Goal: Information Seeking & Learning: Compare options

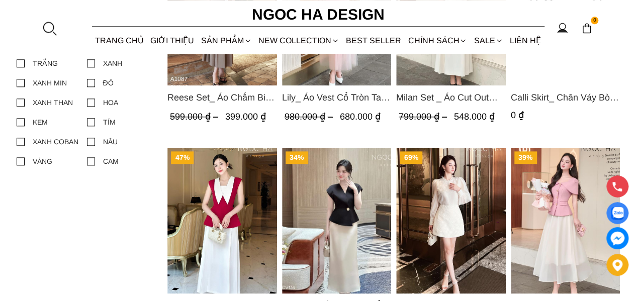
scroll to position [668, 0]
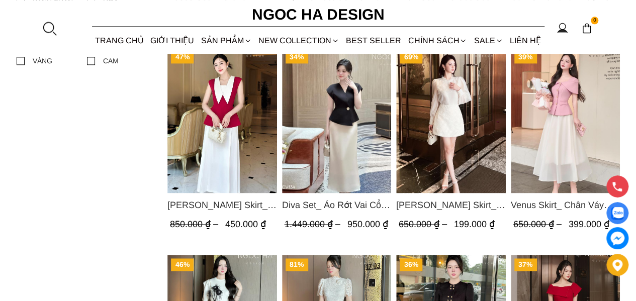
click at [340, 157] on img "Product image - Diva Set_ Áo Rớt Vai Cổ V, Chân Váy Lụa Đuôi Cá A1078+CV134" at bounding box center [336, 120] width 110 height 146
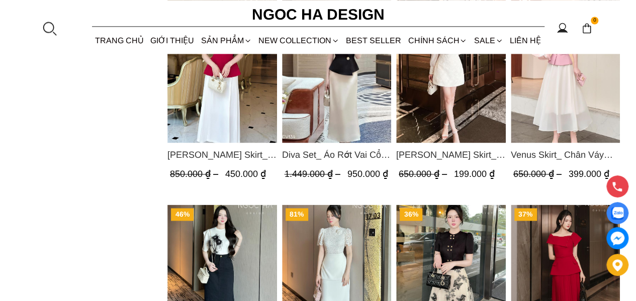
scroll to position [869, 0]
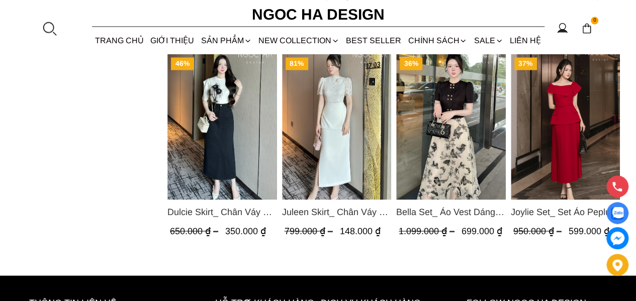
click at [540, 129] on img "Product image - Joylie Set_ Set Áo Peplum Vai Lệch, Chân Váy Dập Ly Màu Đỏ A956…" at bounding box center [565, 127] width 110 height 146
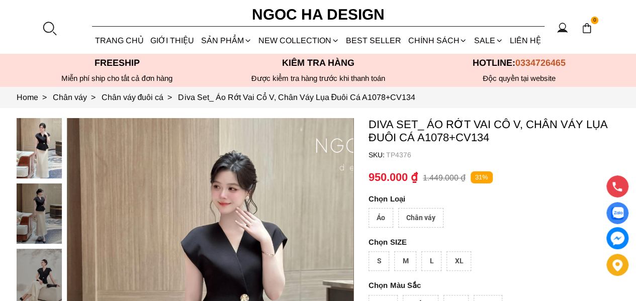
click at [408, 212] on div "Chân váy" at bounding box center [420, 218] width 45 height 20
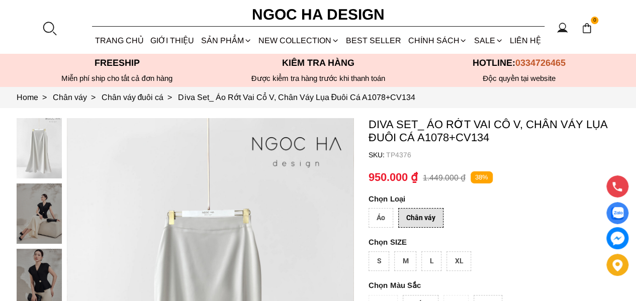
scroll to position [50, 0]
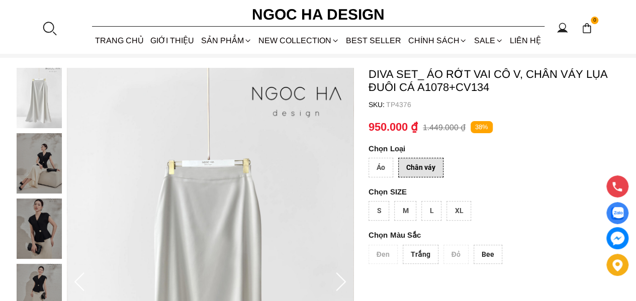
click at [402, 212] on div "M" at bounding box center [405, 211] width 22 height 20
click at [413, 252] on div "Trắng" at bounding box center [420, 255] width 36 height 20
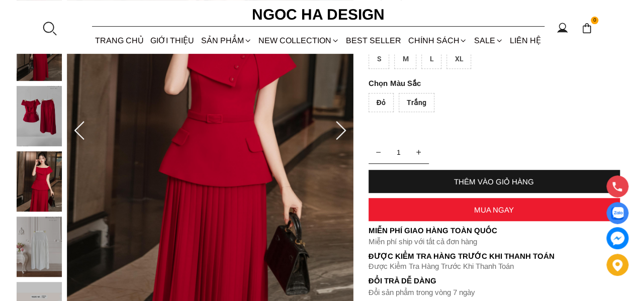
scroll to position [100, 0]
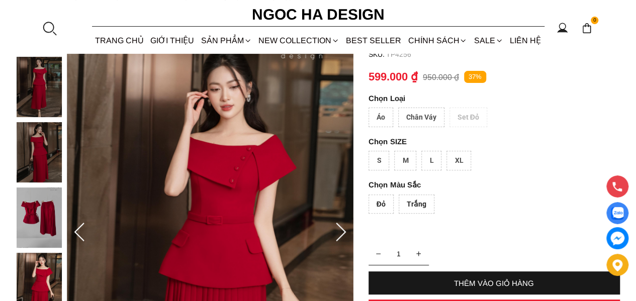
click at [431, 116] on div "Chân Váy" at bounding box center [421, 118] width 46 height 20
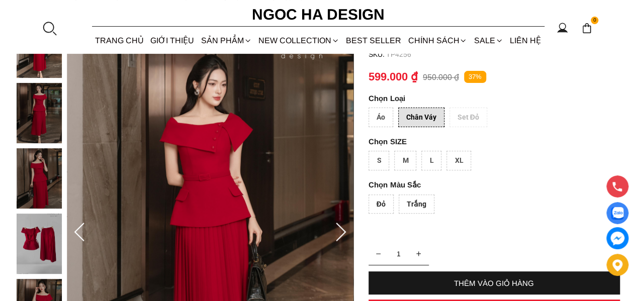
click at [410, 197] on div "Trắng" at bounding box center [416, 204] width 36 height 20
click at [379, 213] on div "Đỏ Trắng" at bounding box center [493, 206] width 251 height 25
click at [382, 199] on div "Đỏ" at bounding box center [380, 204] width 25 height 20
click at [405, 144] on p "SIZE" at bounding box center [493, 141] width 251 height 9
click at [405, 156] on div "M" at bounding box center [405, 161] width 22 height 20
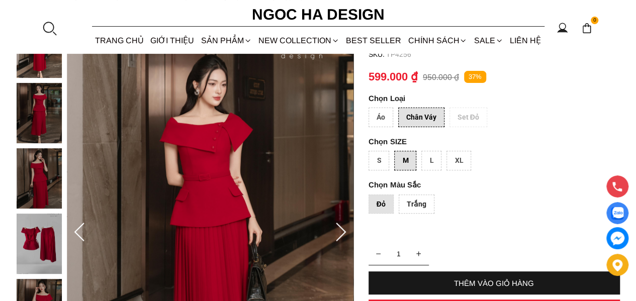
click at [492, 129] on div "Áo Chân Váy Set Đỏ" at bounding box center [493, 120] width 251 height 25
click at [378, 116] on div "Áo" at bounding box center [380, 118] width 25 height 20
click at [418, 116] on div "Chân Váy" at bounding box center [421, 118] width 46 height 20
click at [381, 115] on div "Áo" at bounding box center [380, 118] width 25 height 20
click at [379, 163] on div "S" at bounding box center [378, 161] width 21 height 20
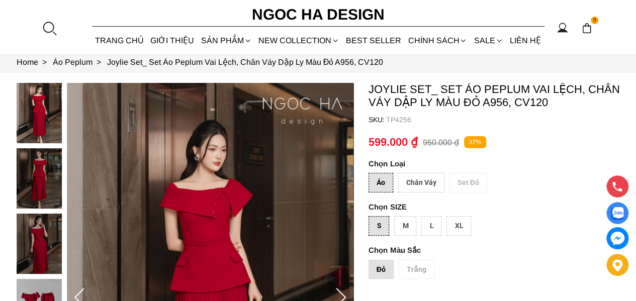
scroll to position [0, 0]
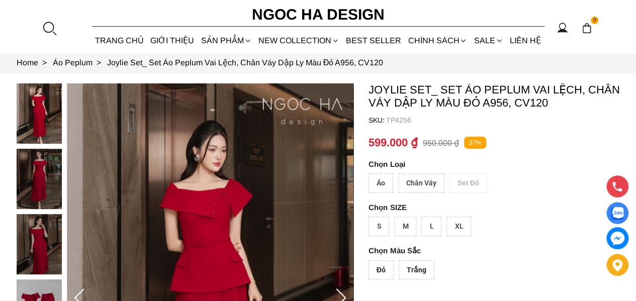
scroll to position [50, 0]
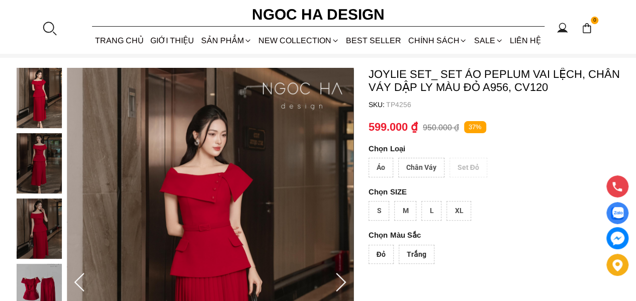
click at [416, 163] on div "Chân Váy" at bounding box center [421, 168] width 46 height 20
click at [381, 208] on div "S" at bounding box center [378, 211] width 21 height 20
click at [385, 165] on div "Áo" at bounding box center [380, 168] width 25 height 20
click at [384, 204] on div "S" at bounding box center [378, 211] width 21 height 20
click at [415, 176] on div "Chân Váy" at bounding box center [421, 168] width 46 height 20
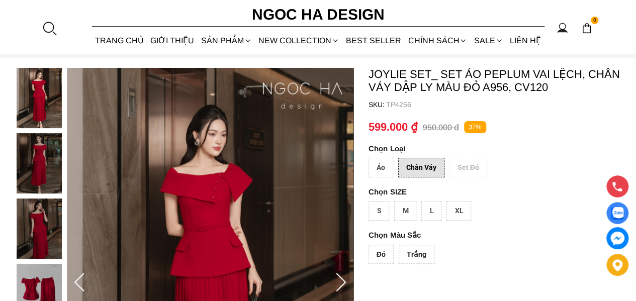
click at [381, 210] on div "S" at bounding box center [378, 211] width 21 height 20
click at [381, 162] on div "Áo" at bounding box center [380, 168] width 25 height 20
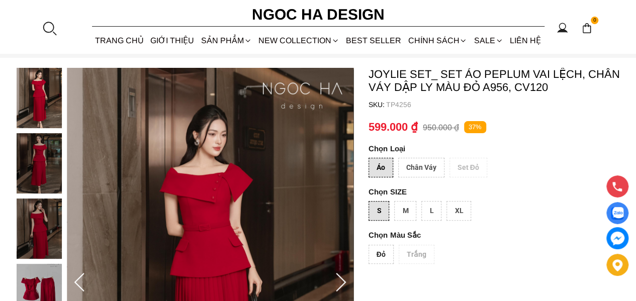
click at [414, 165] on div "Chân Váy" at bounding box center [421, 168] width 46 height 20
click at [377, 204] on div "S" at bounding box center [378, 211] width 21 height 20
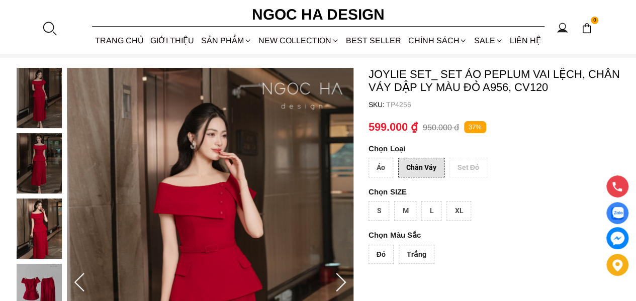
click at [48, 28] on div at bounding box center [49, 28] width 15 height 15
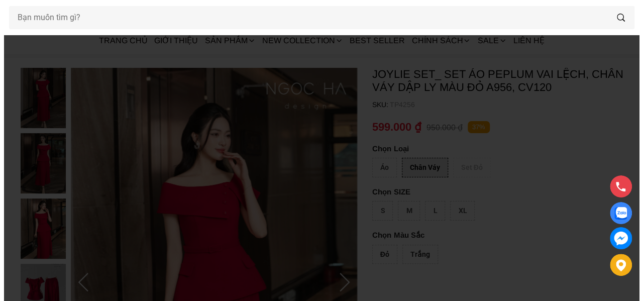
scroll to position [0, 0]
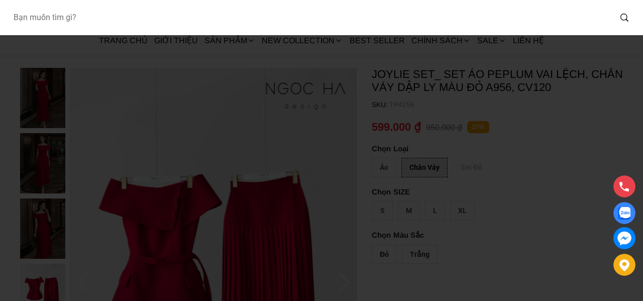
click at [61, 21] on input "Input search Bạn muốn tìm gì?" at bounding box center [308, 17] width 606 height 23
type input "CV121"
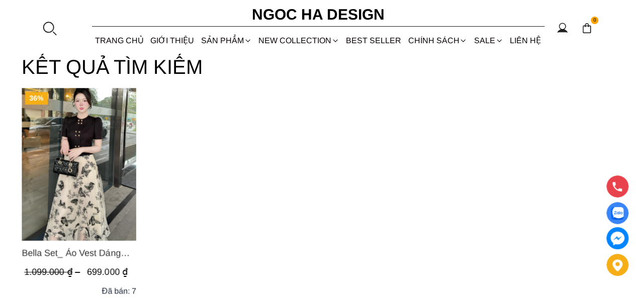
scroll to position [100, 0]
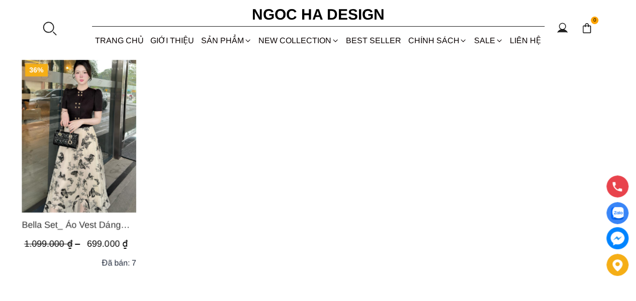
click at [84, 110] on img "Product image - Bella Set_ Áo Vest Dáng Lửng Cúc Đồng, Chân Váy Họa Tiết Bướm A…" at bounding box center [79, 136] width 115 height 153
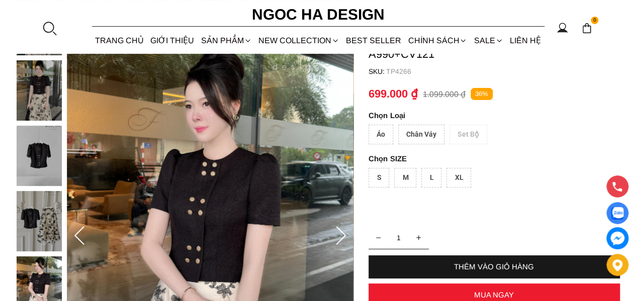
scroll to position [100, 0]
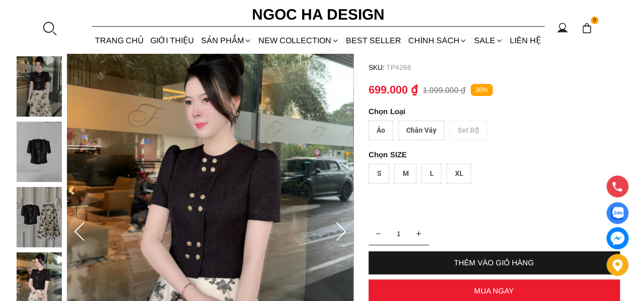
click at [371, 122] on div "Áo" at bounding box center [380, 131] width 25 height 20
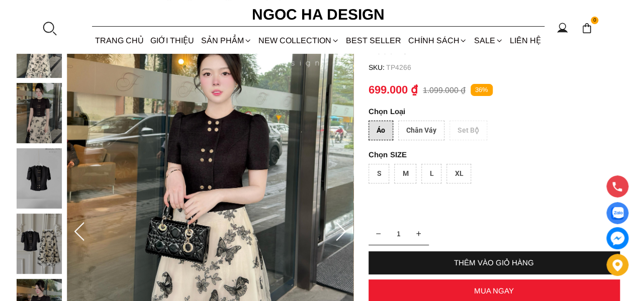
click at [425, 125] on div "Chân Váy" at bounding box center [421, 131] width 46 height 20
click at [386, 126] on div "Áo" at bounding box center [380, 131] width 25 height 20
click at [421, 126] on div "Chân Váy" at bounding box center [421, 131] width 46 height 20
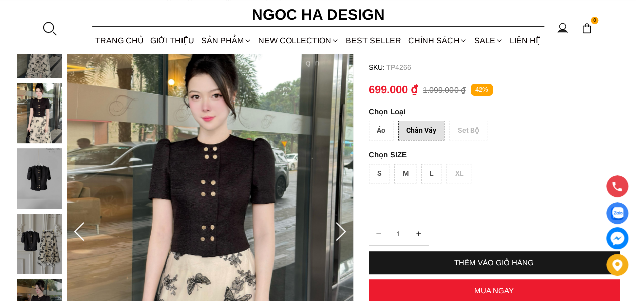
click at [56, 28] on div at bounding box center [49, 28] width 15 height 15
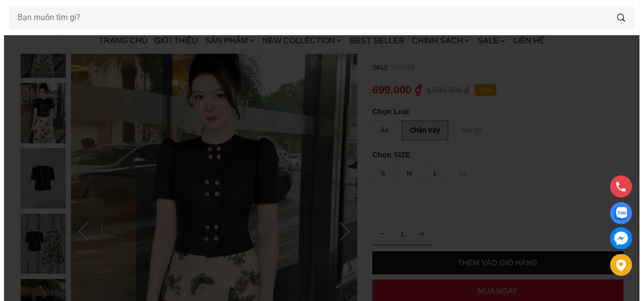
scroll to position [0, 0]
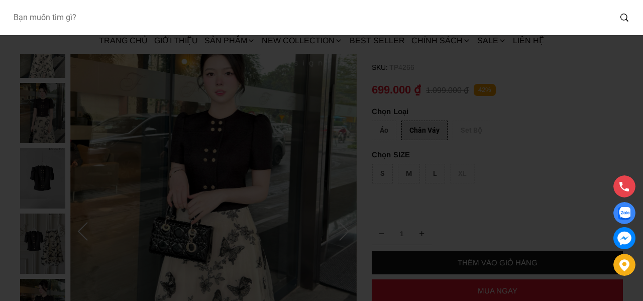
click at [69, 13] on input "Input search Bạn muốn tìm gì?" at bounding box center [308, 17] width 606 height 23
type input "CV139"
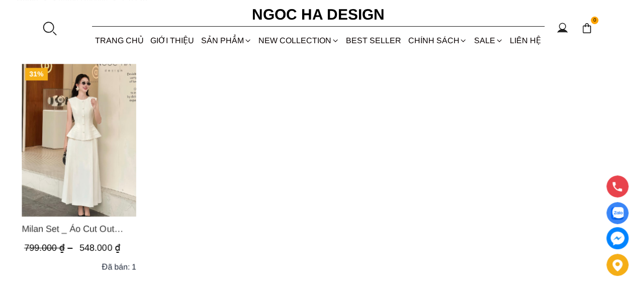
scroll to position [100, 0]
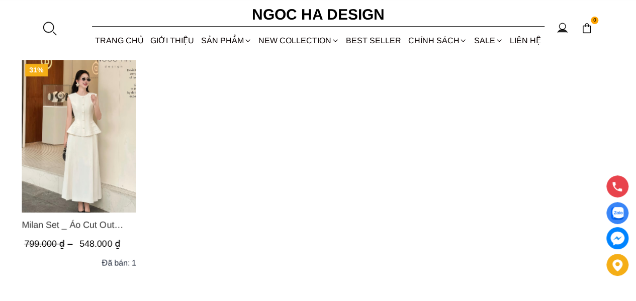
click at [68, 121] on img "Product image - Milan Set _ Áo Cut Out Tùng Không Tay Kết Hợp Chân Váy Xếp Ly A…" at bounding box center [79, 136] width 115 height 153
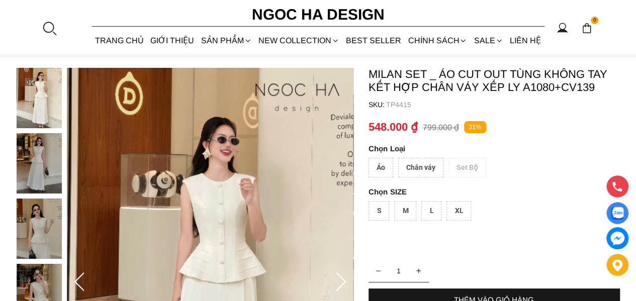
click at [423, 161] on div "Chân váy" at bounding box center [420, 168] width 45 height 20
click at [378, 211] on div "S" at bounding box center [378, 211] width 21 height 20
click at [382, 159] on div "Áo" at bounding box center [380, 168] width 25 height 20
click at [421, 162] on div "Chân váy" at bounding box center [420, 168] width 45 height 20
click at [377, 217] on div "S" at bounding box center [378, 211] width 21 height 20
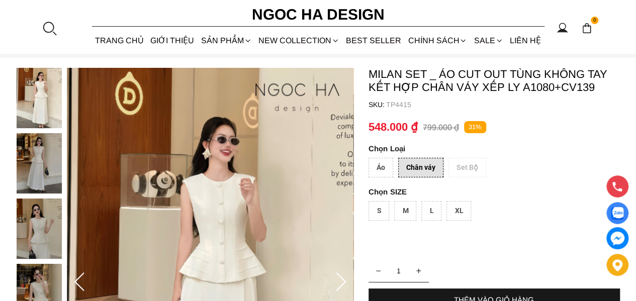
click at [376, 166] on div "Áo" at bounding box center [380, 168] width 25 height 20
click at [414, 164] on div "Chân váy" at bounding box center [420, 168] width 45 height 20
click at [373, 213] on div "S" at bounding box center [378, 211] width 21 height 20
click at [379, 167] on div "Áo" at bounding box center [380, 168] width 25 height 20
click at [415, 162] on div "Chân váy" at bounding box center [420, 168] width 45 height 20
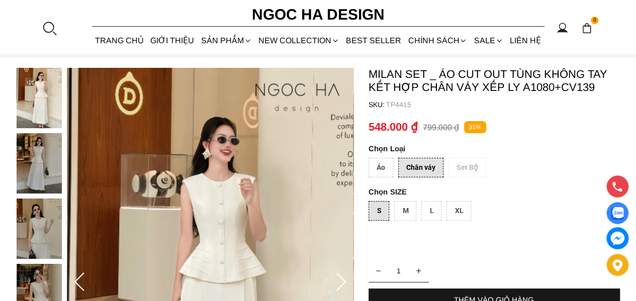
click at [383, 163] on div "Áo" at bounding box center [380, 168] width 25 height 20
click at [427, 161] on div "Chân váy" at bounding box center [420, 168] width 45 height 20
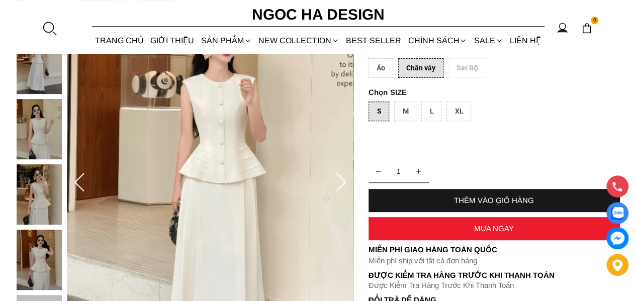
scroll to position [100, 0]
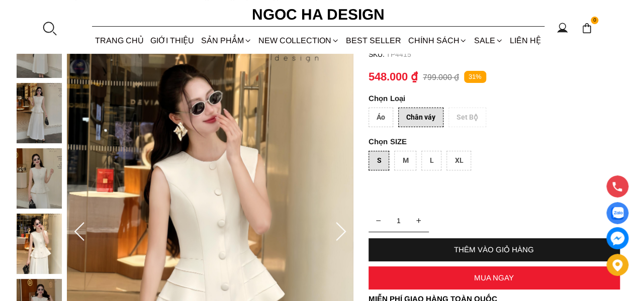
click at [50, 30] on div at bounding box center [49, 28] width 15 height 15
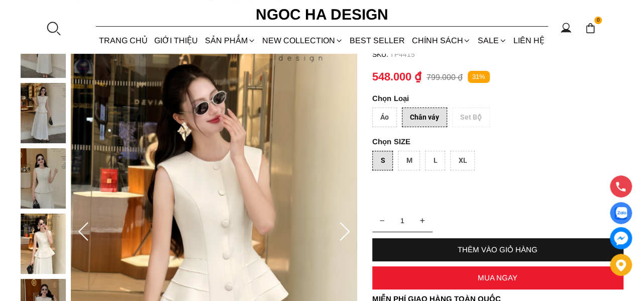
scroll to position [0, 0]
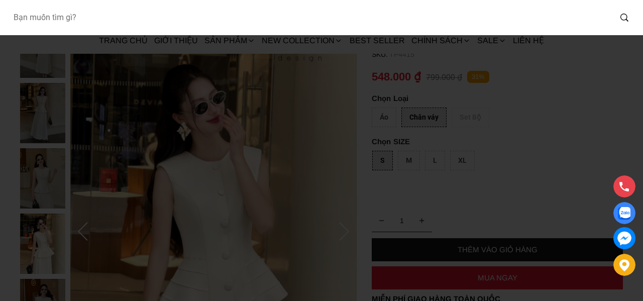
click at [46, 6] on input "Input search Bạn muốn tìm gì?" at bounding box center [308, 17] width 606 height 23
type input "CV132"
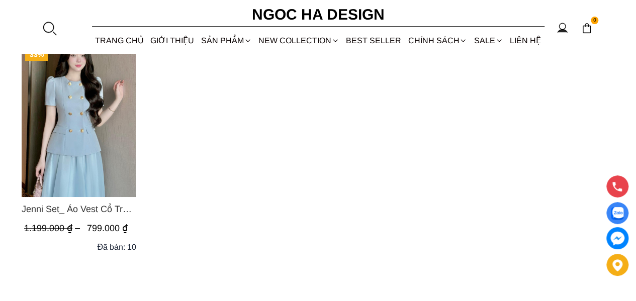
scroll to position [100, 0]
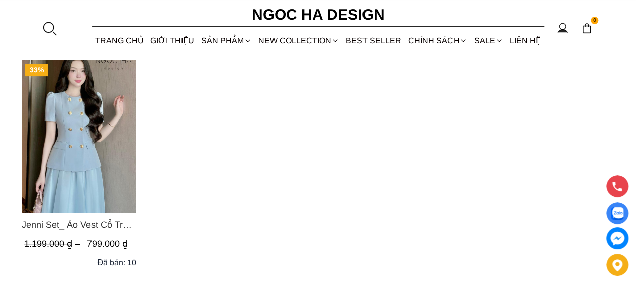
click at [93, 137] on img "Product image - Jenni Set_ Áo Vest Cổ Tròn Đính Cúc, Chân Váy Tơ Màu Xanh A1051…" at bounding box center [79, 136] width 115 height 153
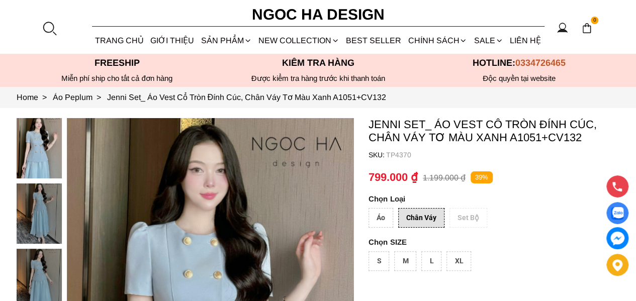
click at [383, 261] on div "S" at bounding box center [378, 261] width 21 height 20
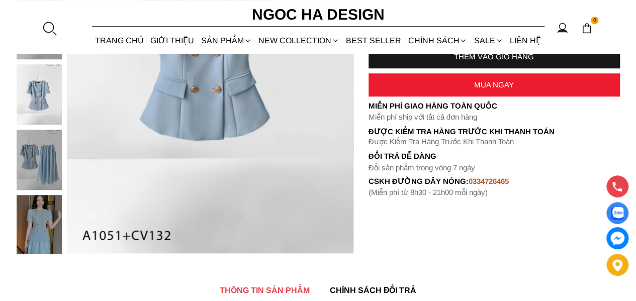
scroll to position [251, 0]
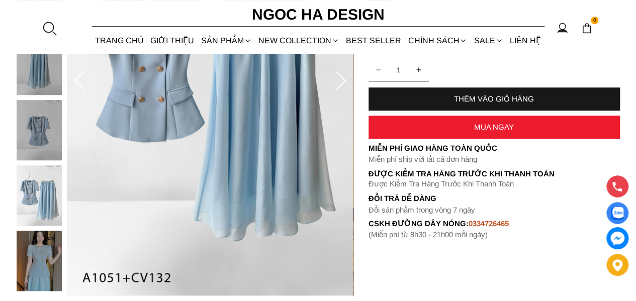
click at [49, 28] on div at bounding box center [49, 28] width 15 height 15
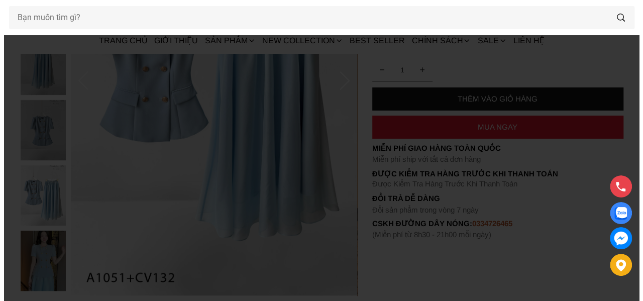
scroll to position [0, 0]
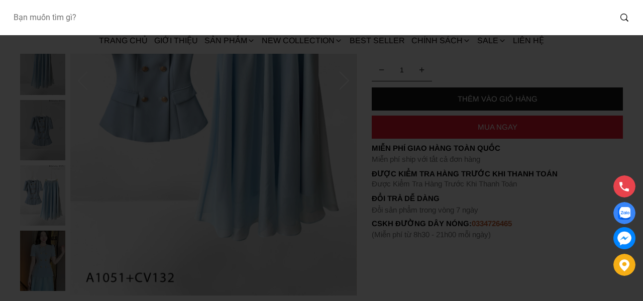
click at [89, 22] on input "Input search Bạn muốn tìm gì?" at bounding box center [308, 17] width 606 height 23
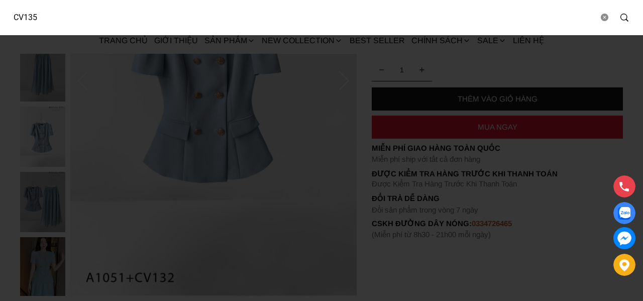
type input "CV135"
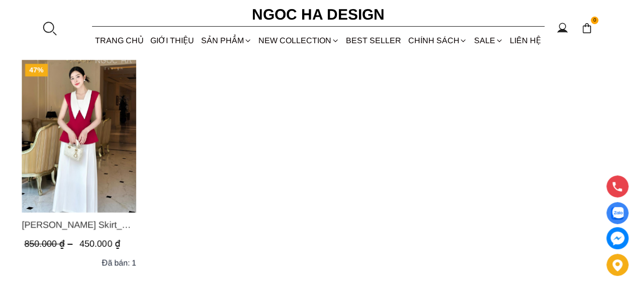
click at [102, 137] on img "Product image - Sara Skirt_ Chân Váy Xếp Ly Màu Trắng CV135" at bounding box center [79, 136] width 115 height 153
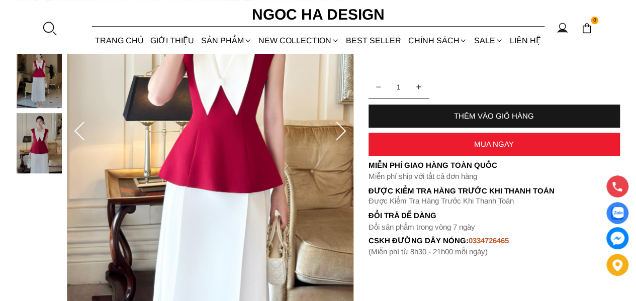
scroll to position [151, 0]
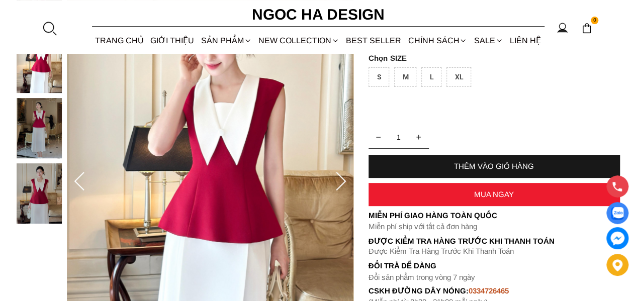
drag, startPoint x: 348, startPoint y: 185, endPoint x: 337, endPoint y: 180, distance: 12.4
click at [348, 184] on icon at bounding box center [341, 182] width 20 height 20
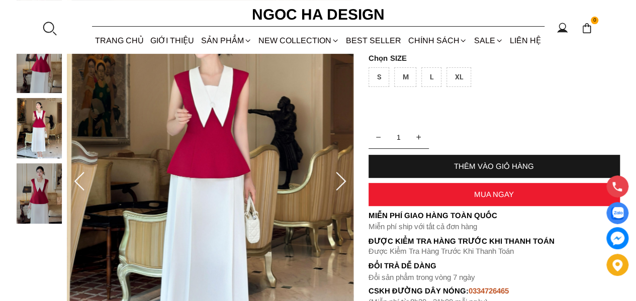
click at [45, 29] on div at bounding box center [49, 28] width 15 height 15
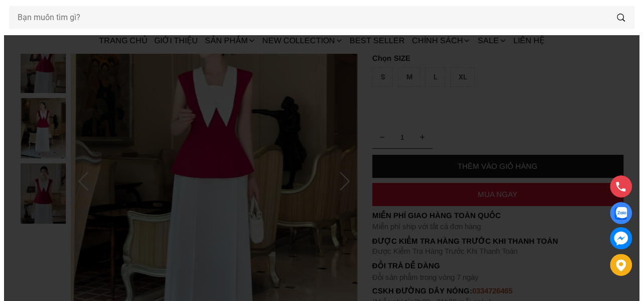
scroll to position [0, 0]
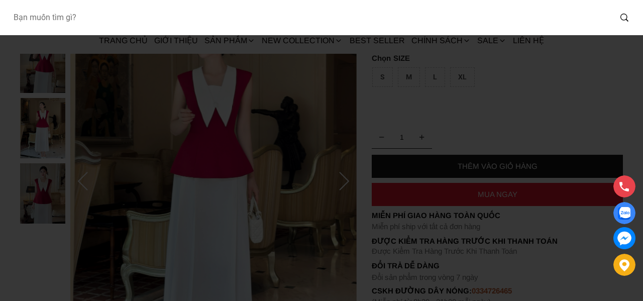
click at [88, 14] on input "Input search Bạn muốn tìm gì?" at bounding box center [308, 17] width 606 height 23
type input "CV131"
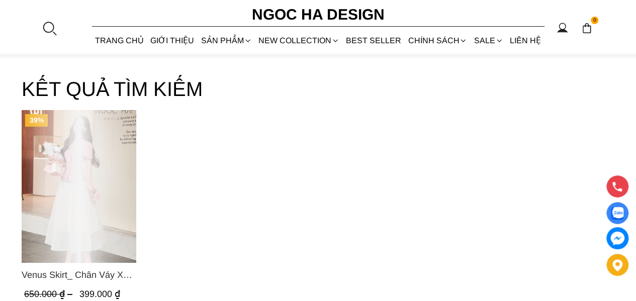
scroll to position [100, 0]
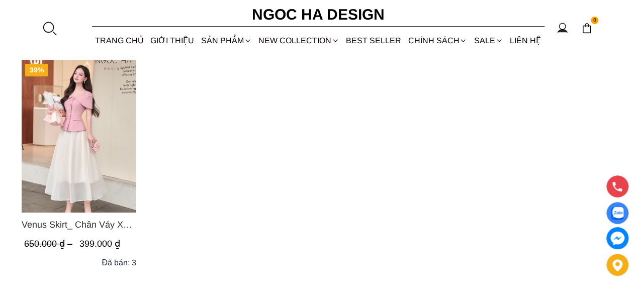
click at [74, 139] on img "Product image - Venus Skirt_ Chân Váy Xòe Màu Kem CV131" at bounding box center [79, 136] width 115 height 153
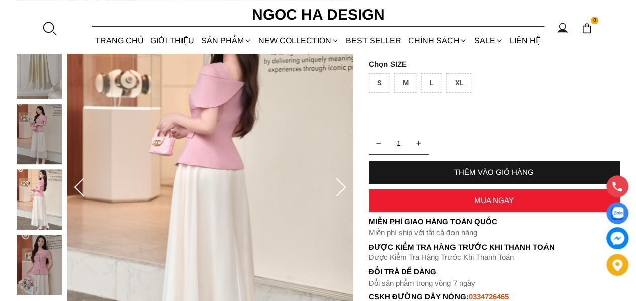
scroll to position [251, 0]
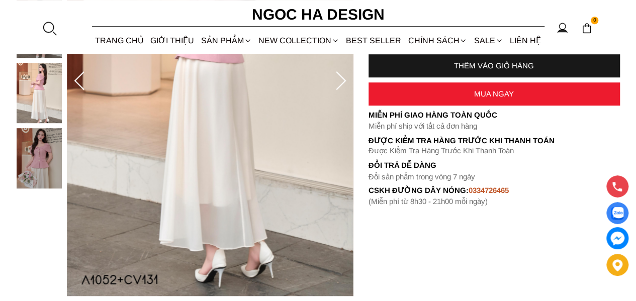
click at [79, 78] on icon at bounding box center [79, 81] width 20 height 20
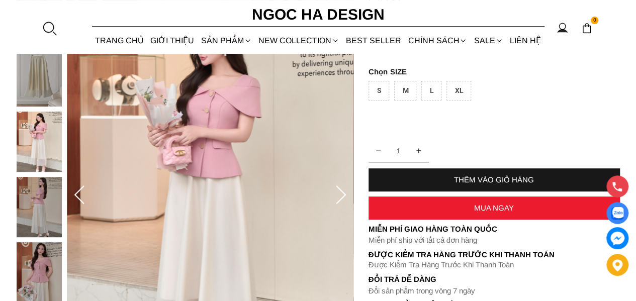
scroll to position [50, 0]
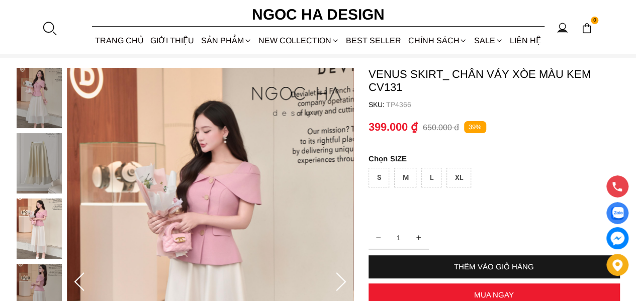
click at [55, 25] on div at bounding box center [49, 28] width 15 height 15
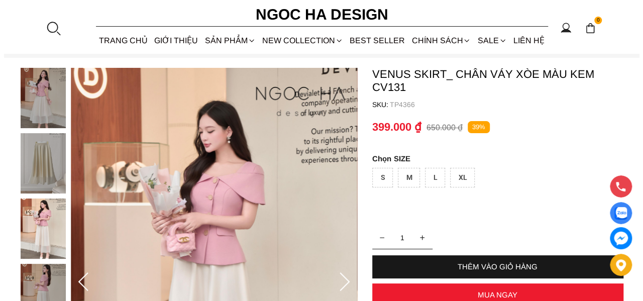
scroll to position [0, 0]
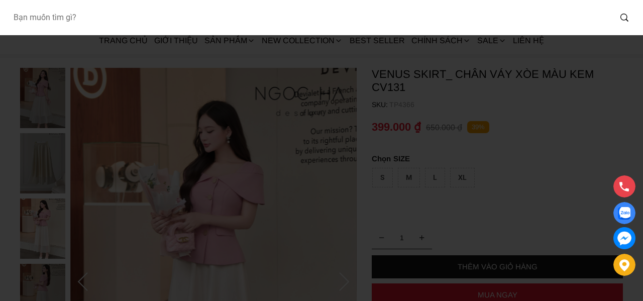
click at [82, 21] on input "Input search Bạn muốn tìm gì?" at bounding box center [308, 17] width 606 height 23
type input "CV125"
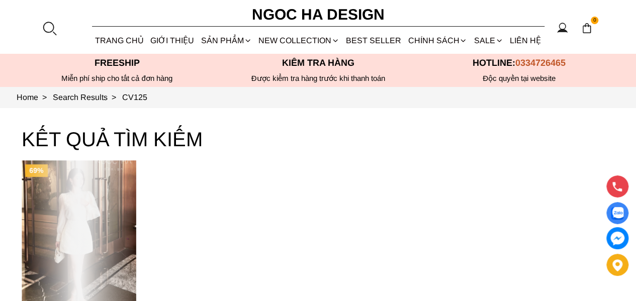
scroll to position [50, 0]
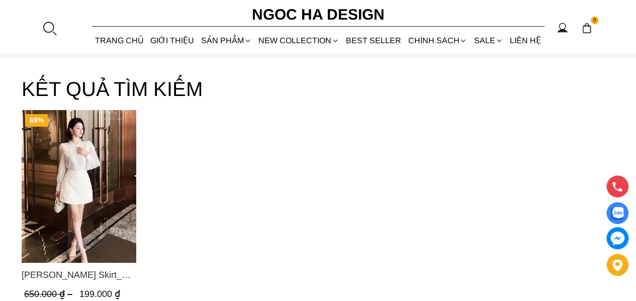
click at [103, 170] on img "Product image - Lisa Skirt_ Chân Váy A Ren Hoa CV125" at bounding box center [79, 186] width 115 height 153
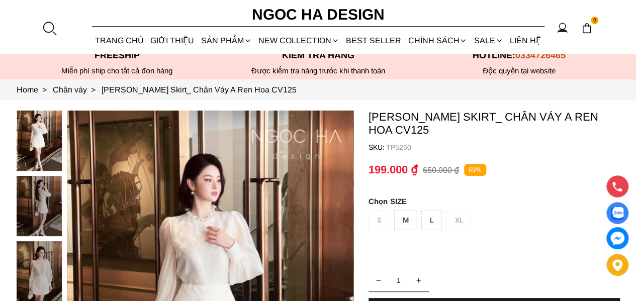
scroll to position [100, 0]
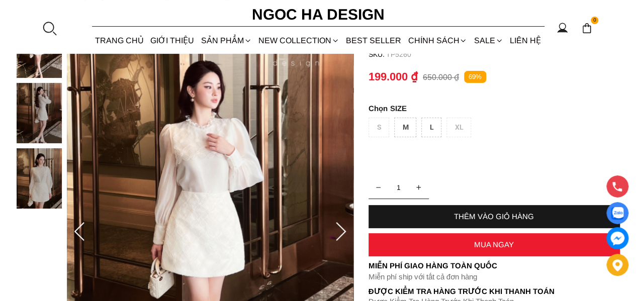
click at [53, 36] on section "0 Trang chủ Giới thiệu Sản phẩm Áo Áo thun Áo sơ mi Áo Peplum Áo lụa Áo len Quầ…" at bounding box center [318, 27] width 636 height 54
click at [40, 29] on section "0 Trang chủ Giới thiệu Sản phẩm Áo Áo thun Áo sơ mi Áo Peplum Áo lụa Áo len Quầ…" at bounding box center [318, 27] width 636 height 54
click at [44, 28] on div at bounding box center [49, 28] width 15 height 15
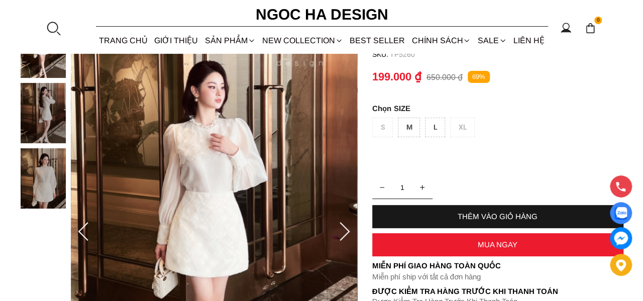
scroll to position [0, 0]
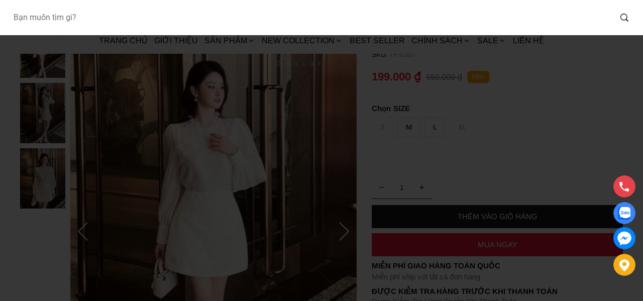
click at [96, 25] on input "Input search Bạn muốn tìm gì?" at bounding box center [308, 17] width 606 height 23
type input "CV130"
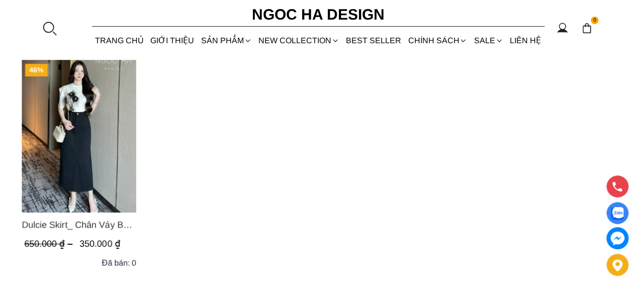
click at [89, 136] on img "Product image - Dulcie Skirt_ Chân Váy Bò Dáng Bút Chì A CV130" at bounding box center [79, 136] width 115 height 153
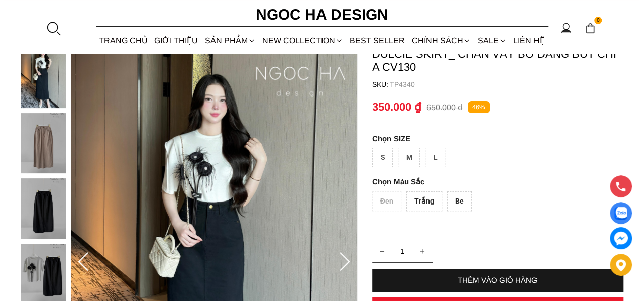
scroll to position [50, 0]
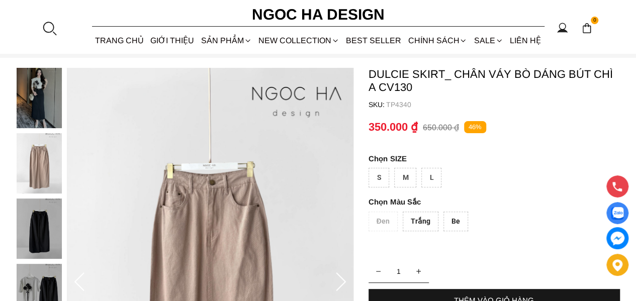
drag, startPoint x: 202, startPoint y: 154, endPoint x: 33, endPoint y: 110, distance: 174.7
click at [90, 245] on img at bounding box center [210, 282] width 286 height 429
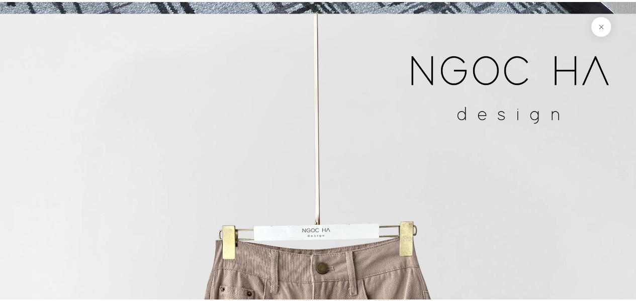
scroll to position [1002, 0]
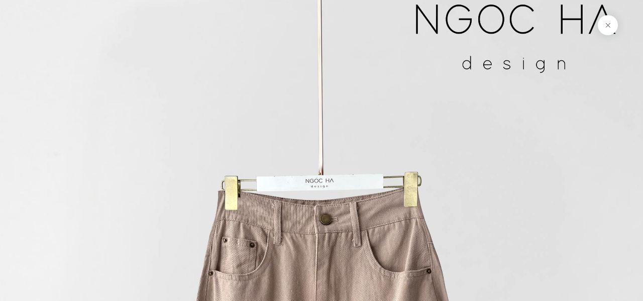
click at [611, 25] on button at bounding box center [608, 25] width 20 height 20
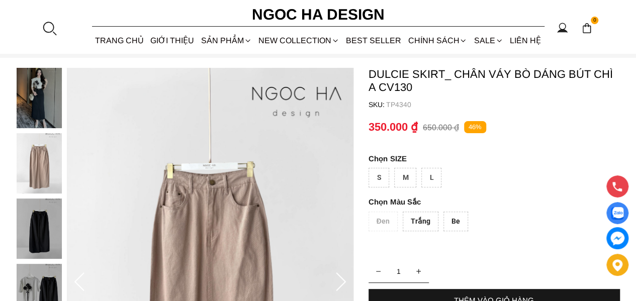
scroll to position [151, 0]
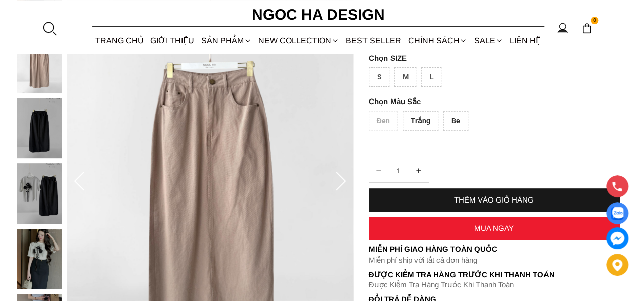
click at [76, 183] on icon at bounding box center [79, 182] width 20 height 20
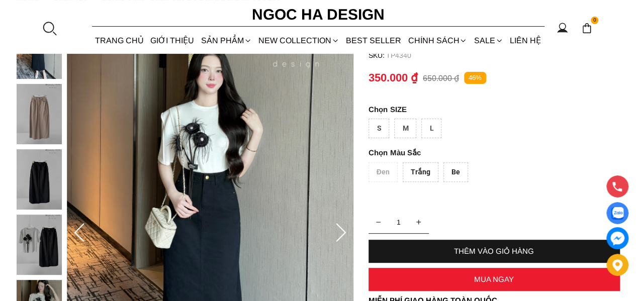
scroll to position [50, 0]
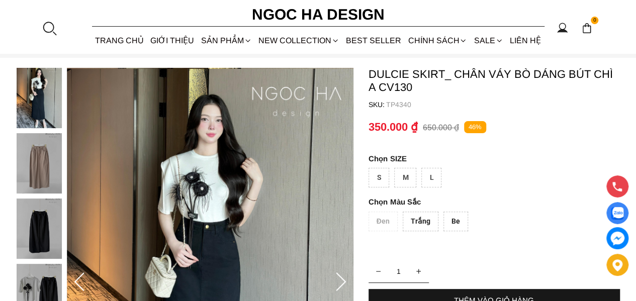
click at [53, 26] on div at bounding box center [49, 28] width 15 height 15
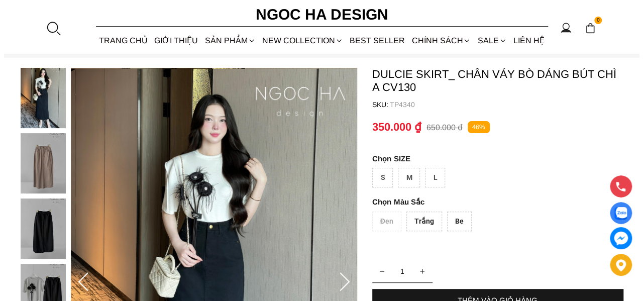
scroll to position [0, 0]
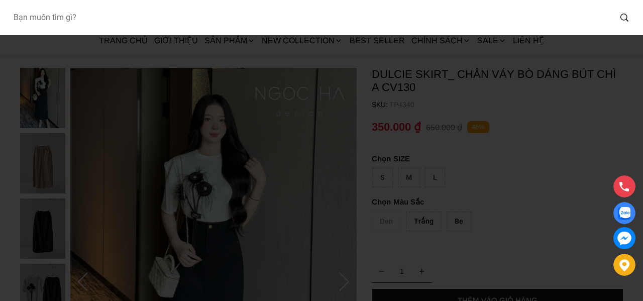
click at [106, 9] on input "Input search Bạn muốn tìm gì?" at bounding box center [308, 17] width 606 height 23
type input "CV123"
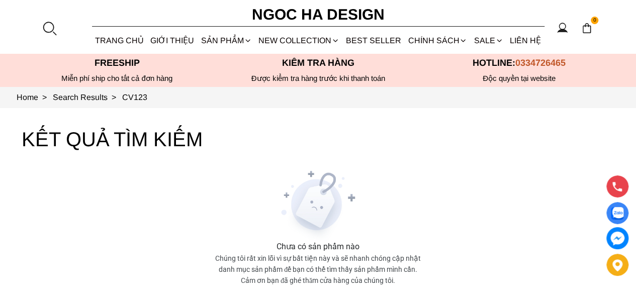
drag, startPoint x: 163, startPoint y: 99, endPoint x: 126, endPoint y: 100, distance: 37.2
click at [126, 100] on section "Home > Search Results > CV123" at bounding box center [318, 97] width 636 height 21
copy link "CV123"
click at [147, 96] on link "CV123" at bounding box center [134, 97] width 25 height 9
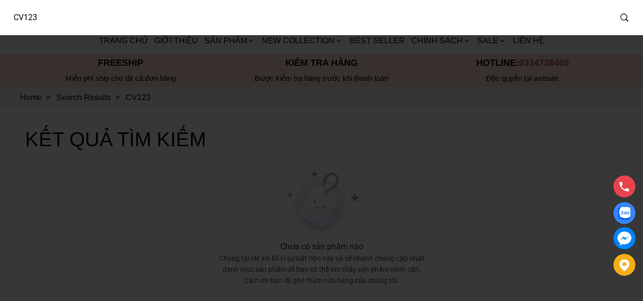
click at [74, 20] on input "CV123" at bounding box center [308, 17] width 606 height 23
type input "CV122"
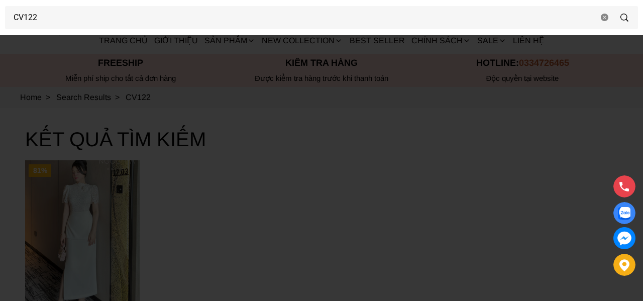
click at [329, 259] on div at bounding box center [321, 150] width 643 height 301
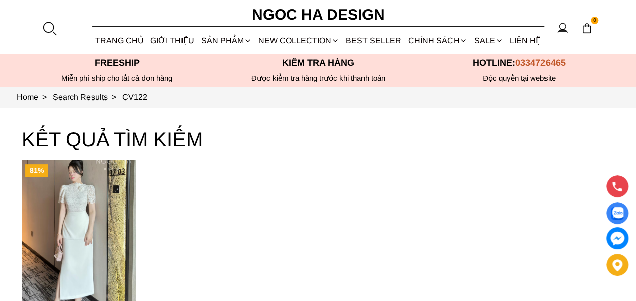
click at [79, 208] on img "Product image - Juleen Skirt_ Chân Váy Tà Hông Xẻ Sườn Màu Trắng CV122" at bounding box center [79, 236] width 115 height 153
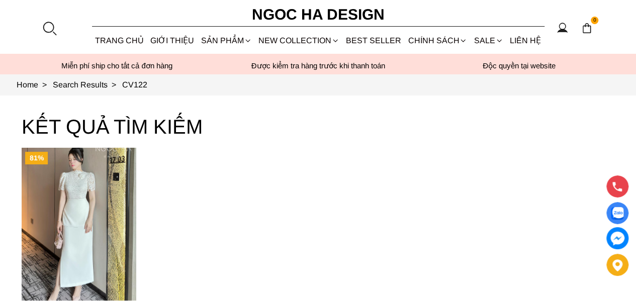
scroll to position [50, 0]
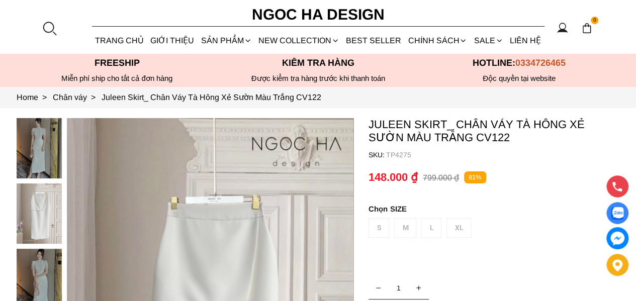
click at [21, 137] on div at bounding box center [42, 248] width 50 height 261
click at [49, 146] on div at bounding box center [42, 248] width 50 height 261
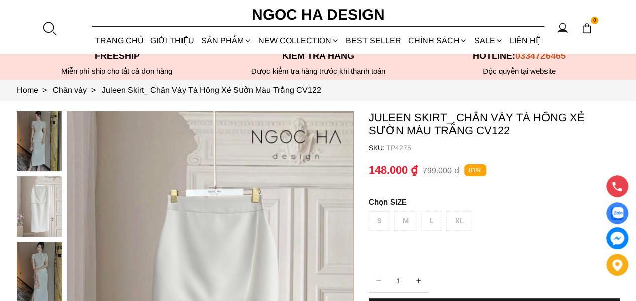
scroll to position [151, 0]
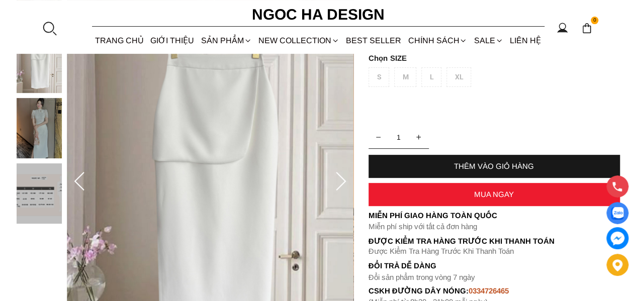
click at [78, 179] on icon at bounding box center [79, 182] width 20 height 20
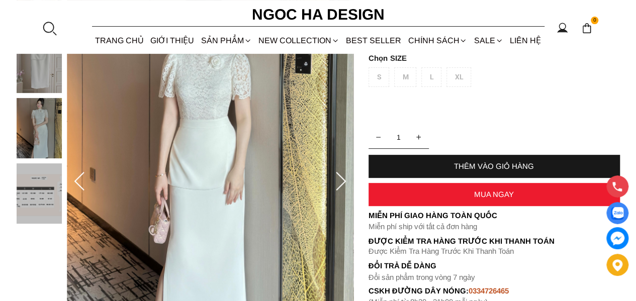
click at [78, 179] on icon at bounding box center [79, 182] width 20 height 20
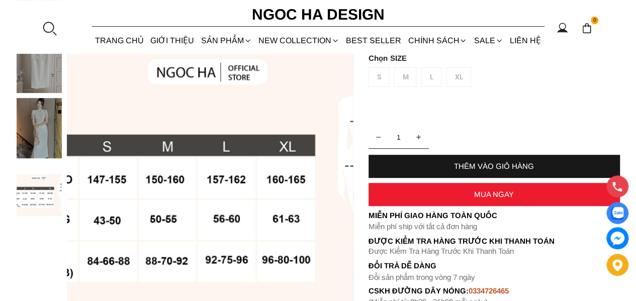
click at [77, 175] on icon at bounding box center [79, 182] width 20 height 20
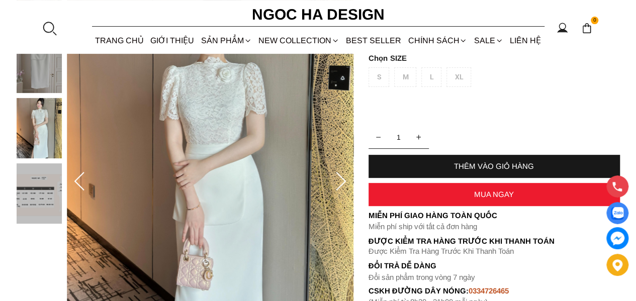
scroll to position [50, 0]
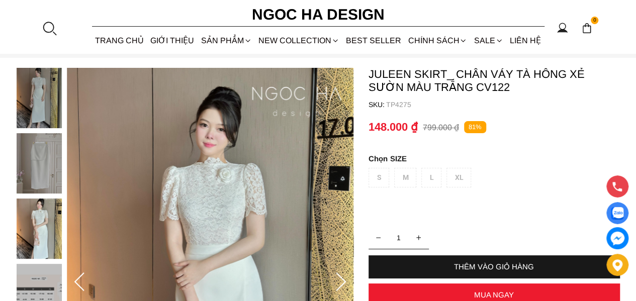
click at [46, 27] on div at bounding box center [49, 28] width 15 height 15
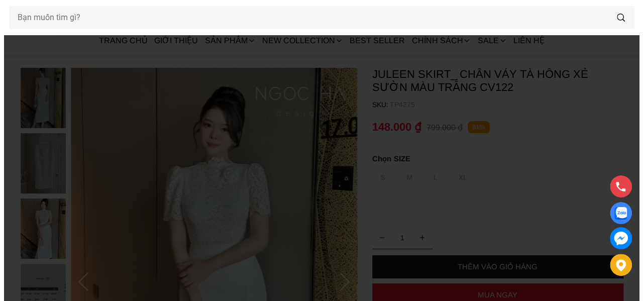
scroll to position [0, 0]
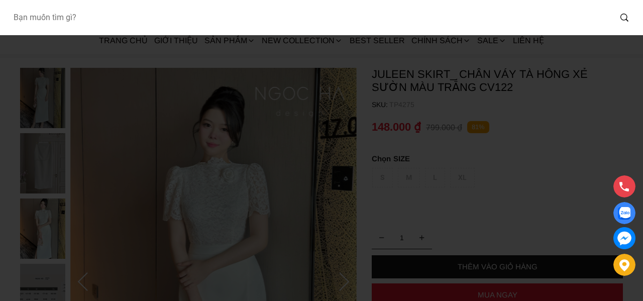
click at [46, 15] on input "Input search Bạn muốn tìm gì?" at bounding box center [308, 17] width 606 height 23
type input "Q003"
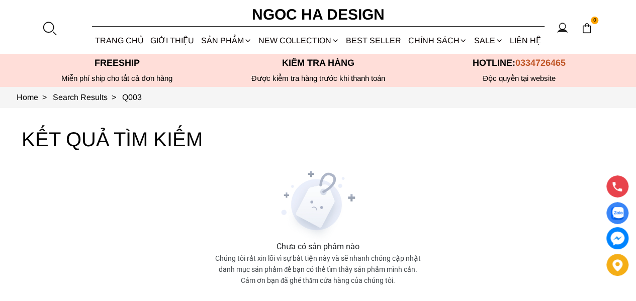
click at [58, 28] on section "Q003 0 Trang chủ Giới thiệu Sản phẩm Áo Áo thun Áo sơ mi Áo Peplum Áo lụa Áo le…" at bounding box center [318, 27] width 636 height 54
click at [0, 0] on link "Chân váy" at bounding box center [0, 0] width 0 height 0
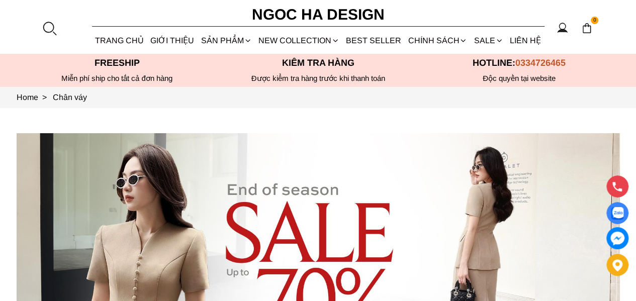
click at [0, 0] on link "Quần" at bounding box center [0, 0] width 0 height 0
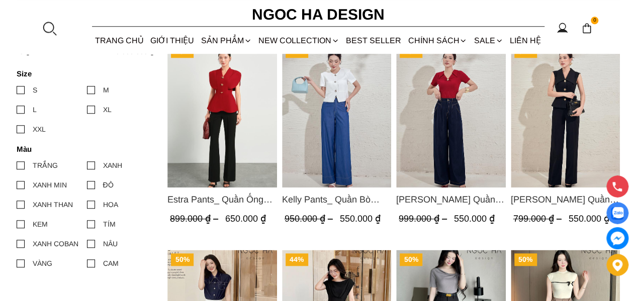
scroll to position [452, 0]
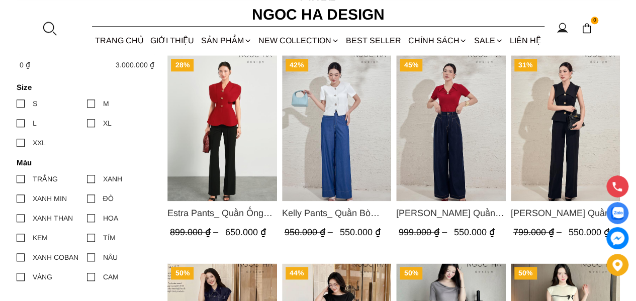
click at [344, 117] on img "Product image - Kelly Pants_ Quần Bò Suông Màu Xanh Q066" at bounding box center [336, 128] width 110 height 146
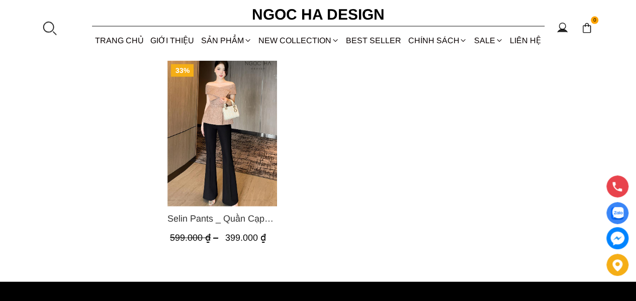
scroll to position [1055, 0]
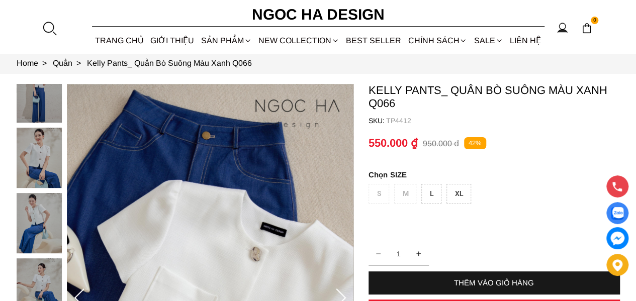
scroll to position [50, 0]
